Goal: Task Accomplishment & Management: Use online tool/utility

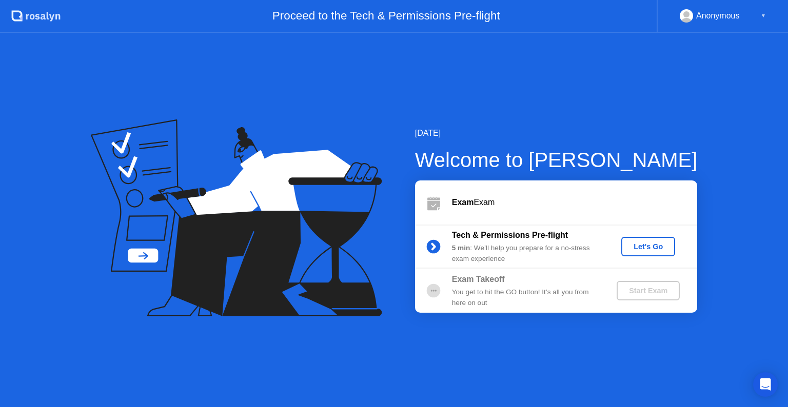
click at [644, 249] on div "Let's Go" at bounding box center [648, 247] width 46 height 8
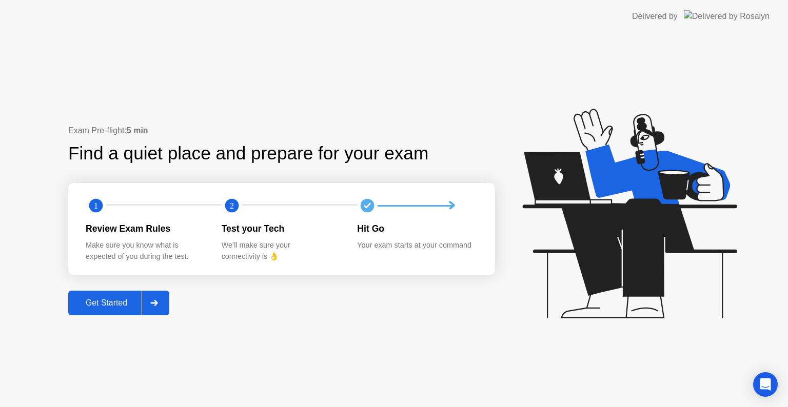
click at [133, 306] on div "Get Started" at bounding box center [106, 303] width 70 height 9
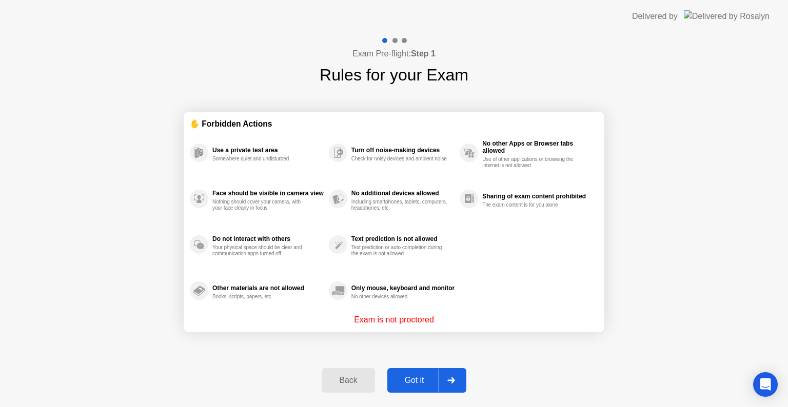
click at [428, 380] on div "Got it" at bounding box center [414, 380] width 48 height 9
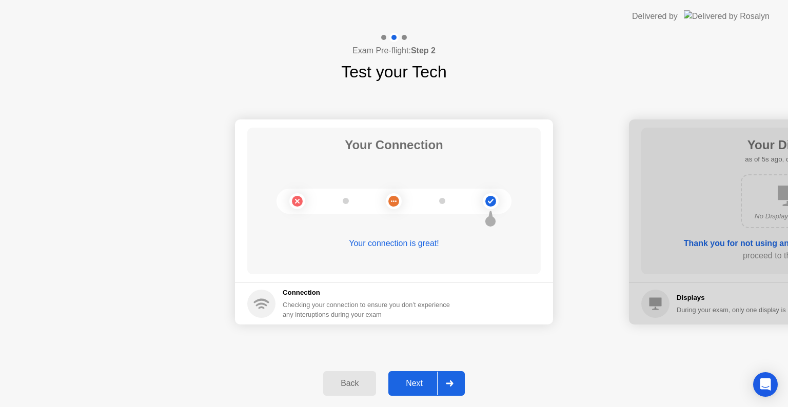
click at [423, 383] on div "Next" at bounding box center [414, 383] width 46 height 9
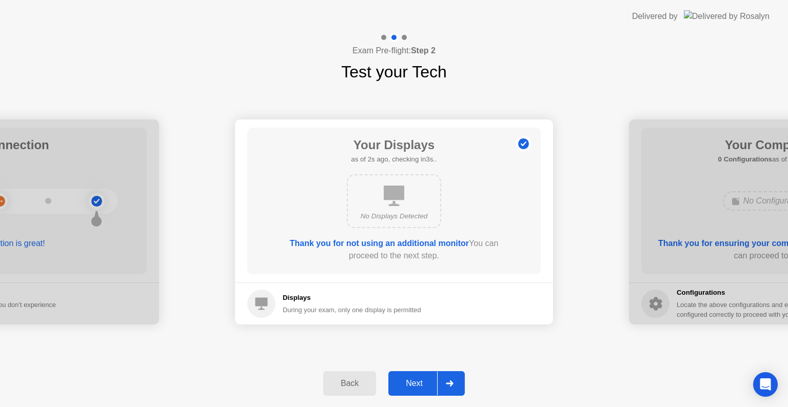
click at [423, 383] on div "Next" at bounding box center [414, 383] width 46 height 9
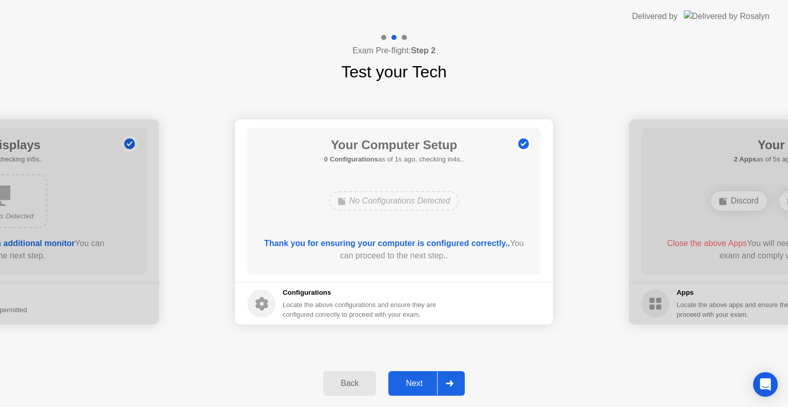
click at [423, 383] on div "Next" at bounding box center [414, 383] width 46 height 9
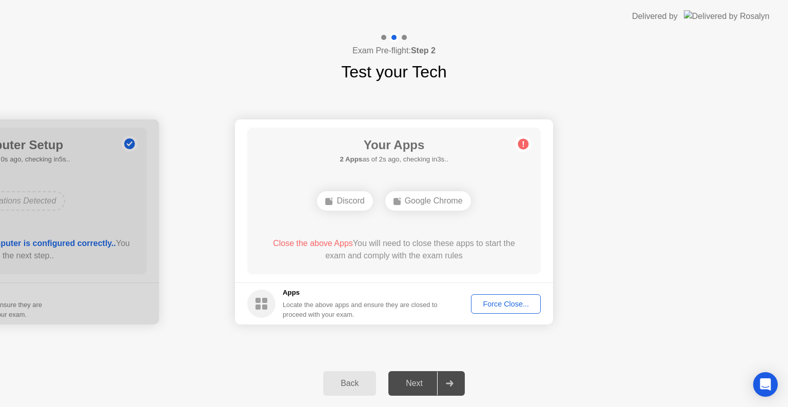
click at [507, 309] on button "Force Close..." at bounding box center [506, 303] width 70 height 19
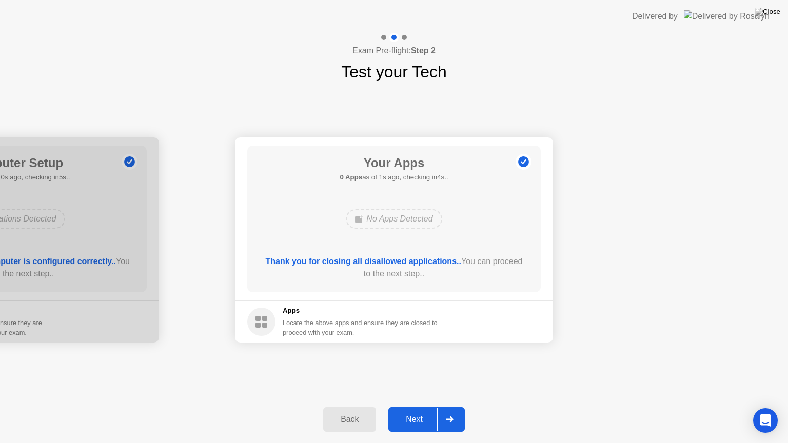
click at [425, 407] on div "Next" at bounding box center [414, 419] width 46 height 9
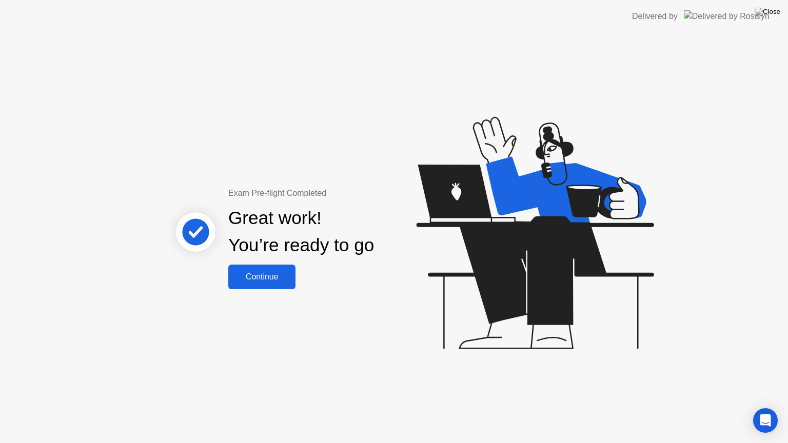
click at [271, 277] on div "Continue" at bounding box center [261, 276] width 61 height 9
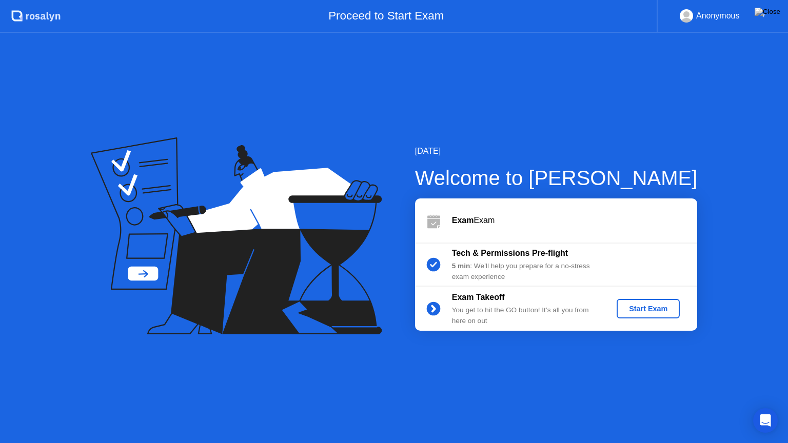
click at [646, 309] on div "Start Exam" at bounding box center [648, 309] width 55 height 8
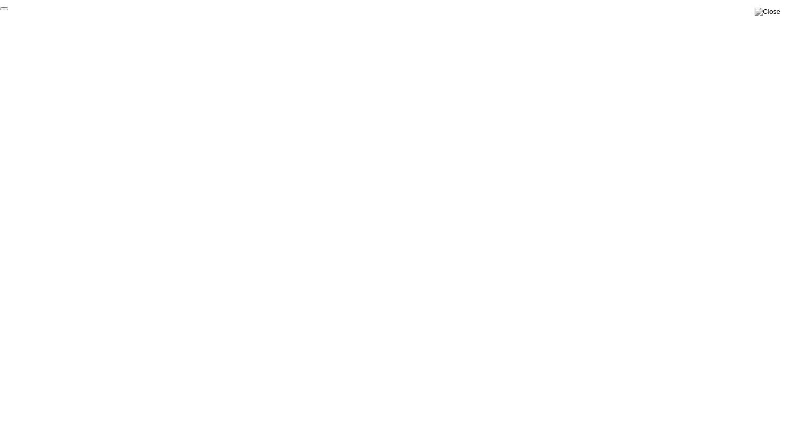
click div "End Proctoring Session"
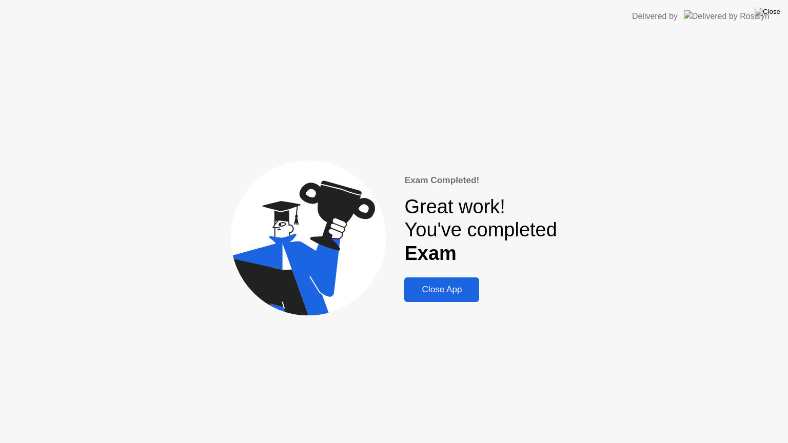
click at [444, 289] on div "Close App" at bounding box center [441, 290] width 69 height 10
